Goal: Find specific page/section: Find specific page/section

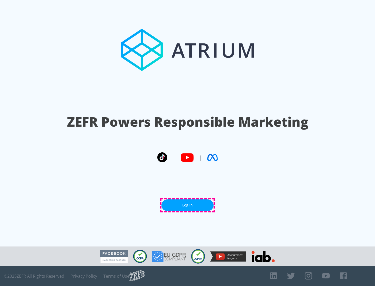
click at [187, 205] on link "Log In" at bounding box center [187, 206] width 52 height 12
